Goal: Task Accomplishment & Management: Manage account settings

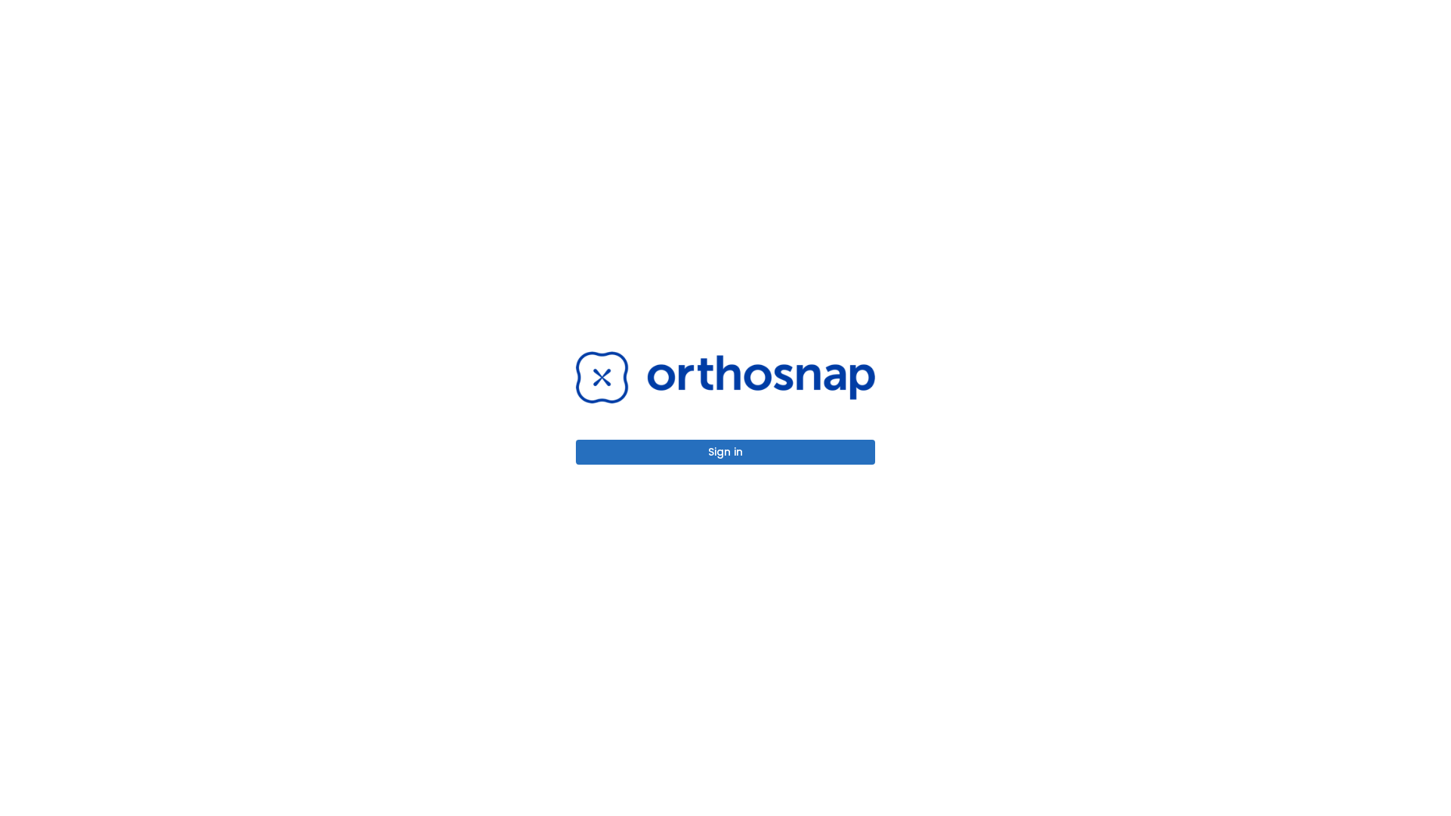
click at [725, 452] on button "Sign in" at bounding box center [725, 452] width 299 height 25
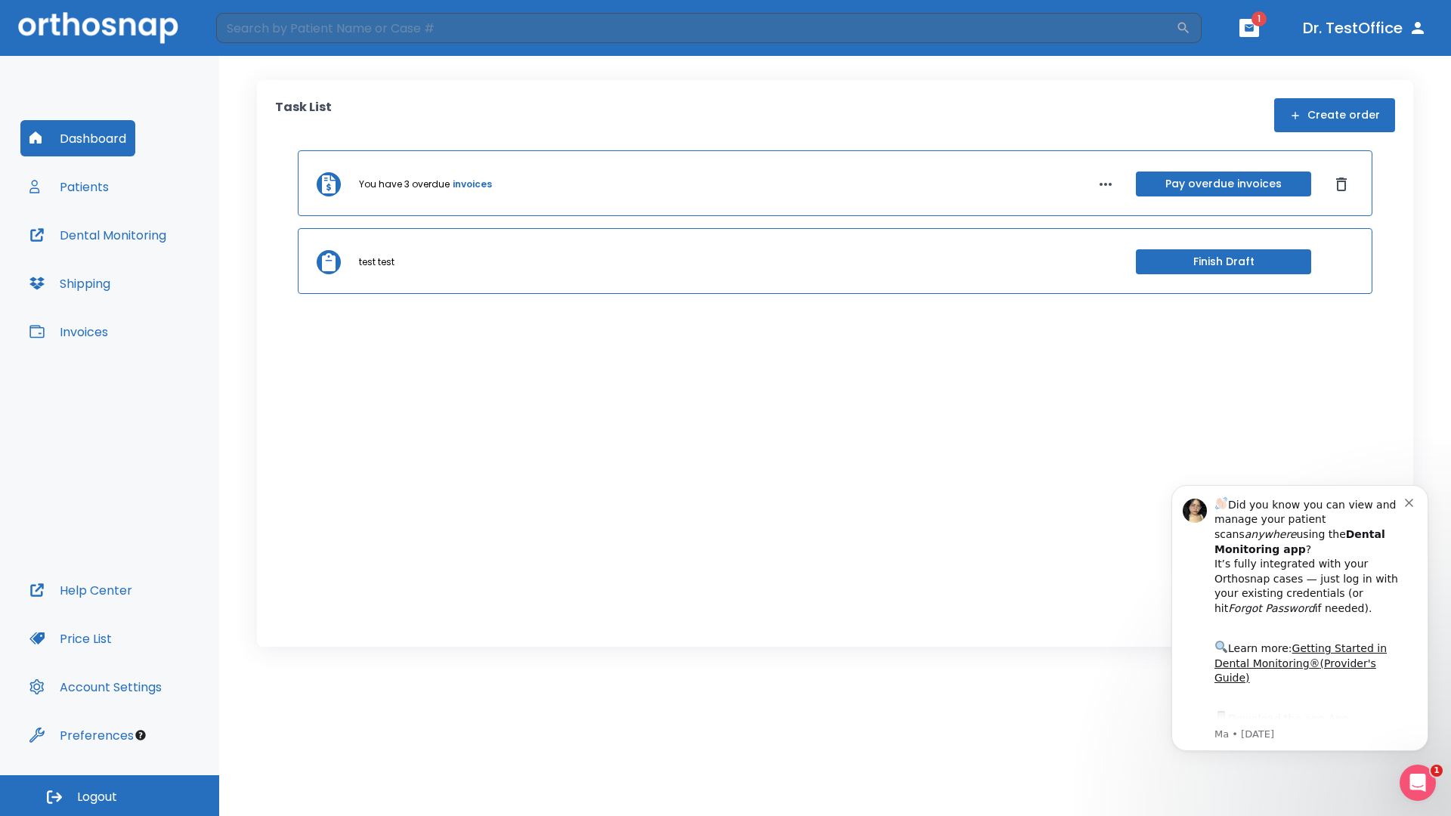
click at [110, 796] on span "Logout" at bounding box center [97, 797] width 40 height 17
